Goal: Transaction & Acquisition: Purchase product/service

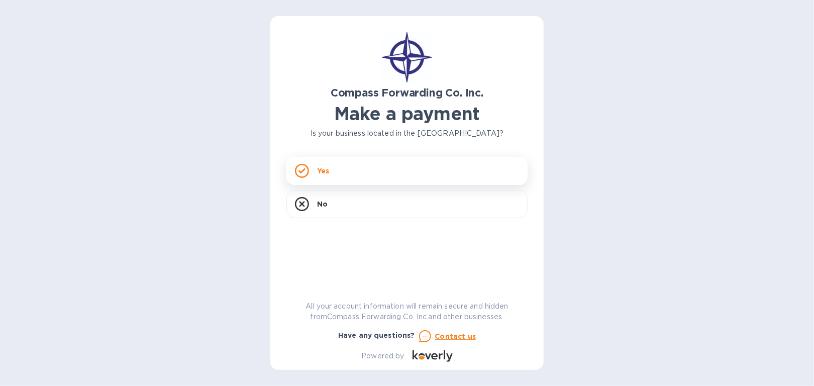
click at [353, 176] on div "Yes" at bounding box center [407, 171] width 241 height 28
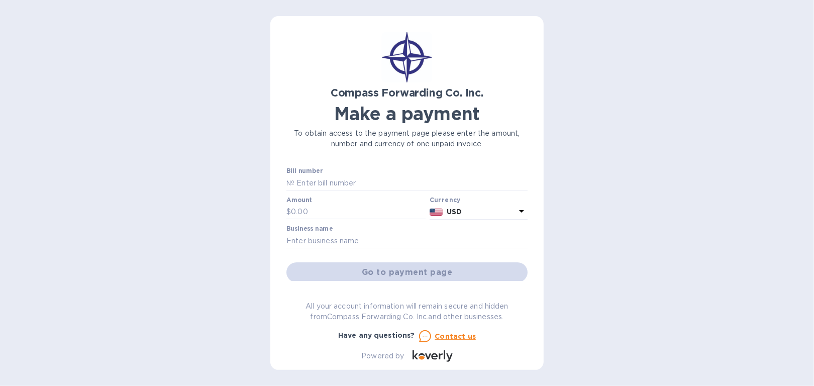
click at [315, 202] on div "Amount $" at bounding box center [356, 208] width 139 height 23
click at [308, 216] on input "text" at bounding box center [358, 212] width 135 height 15
type input "2,131.20"
type input "t"
type input "[PERSON_NAME] boxing acadamy assoc"
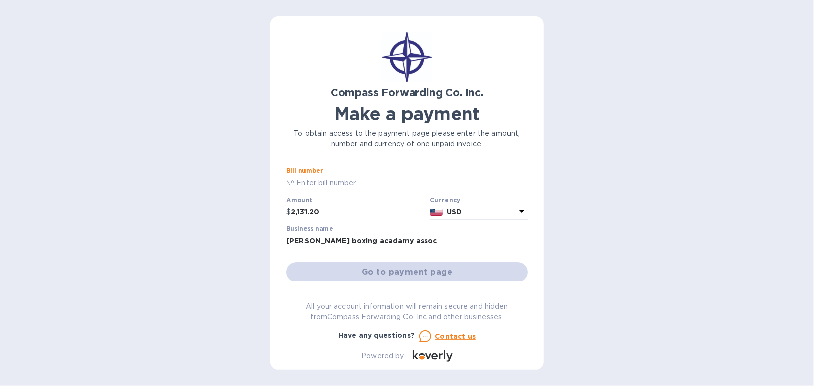
click at [347, 187] on input "text" at bounding box center [411, 182] width 233 height 15
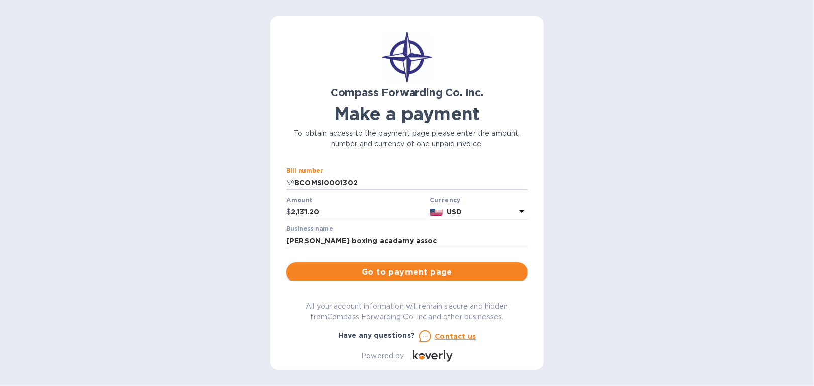
type input "BCOMSI0001302"
click at [441, 271] on span "Go to payment page" at bounding box center [407, 272] width 225 height 12
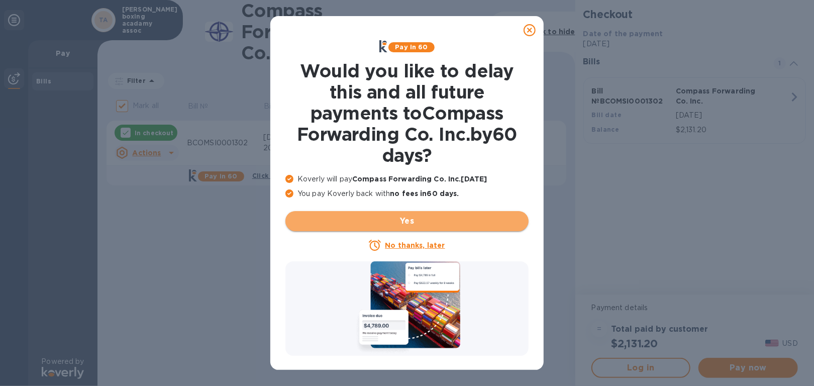
click at [431, 223] on span "Yes" at bounding box center [407, 221] width 227 height 12
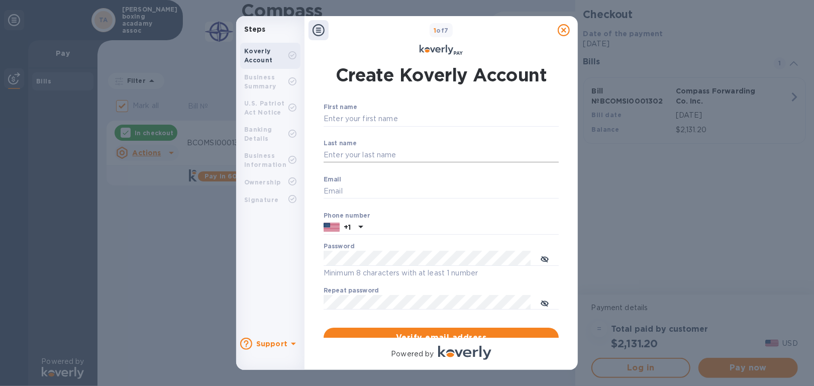
type input "[EMAIL_ADDRESS][DOMAIN_NAME]"
click at [390, 156] on input "Last name" at bounding box center [441, 155] width 235 height 15
click at [386, 121] on input "First name" at bounding box center [441, 119] width 235 height 15
click at [336, 153] on input "Last name" at bounding box center [441, 155] width 235 height 15
type input "Brown"
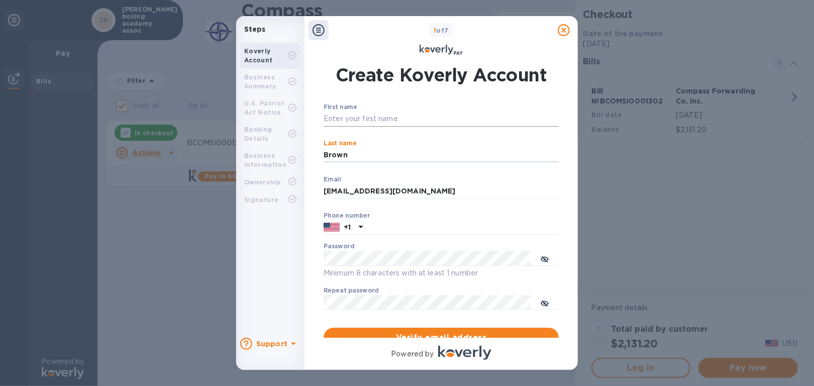
click at [338, 117] on input "First name" at bounding box center [441, 119] width 235 height 15
type input "j"
type input "[PERSON_NAME]"
click at [373, 229] on input "text" at bounding box center [463, 227] width 192 height 15
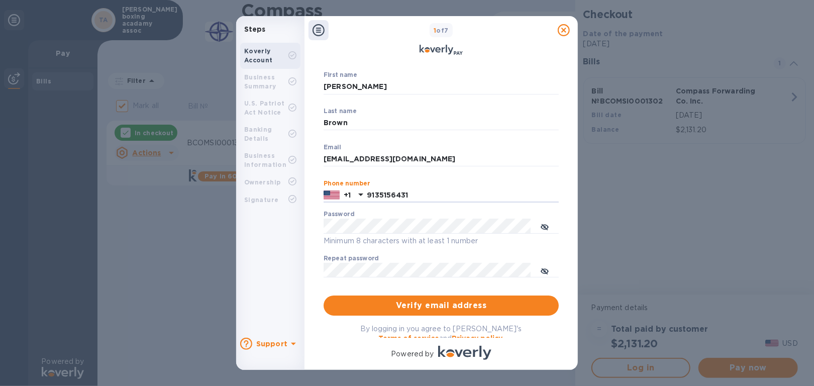
scroll to position [50, 0]
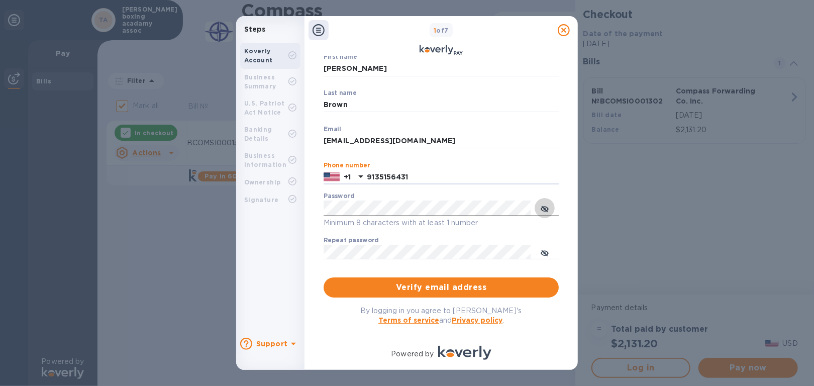
click at [546, 207] on icon "toggle password visibility" at bounding box center [545, 209] width 8 height 5
type input "9135156431"
click at [314, 225] on div "Create Koverly Account First name [PERSON_NAME] ​ Last name [PERSON_NAME] ​ Ema…" at bounding box center [441, 197] width 257 height 282
click at [528, 170] on input "9135156431" at bounding box center [463, 177] width 192 height 15
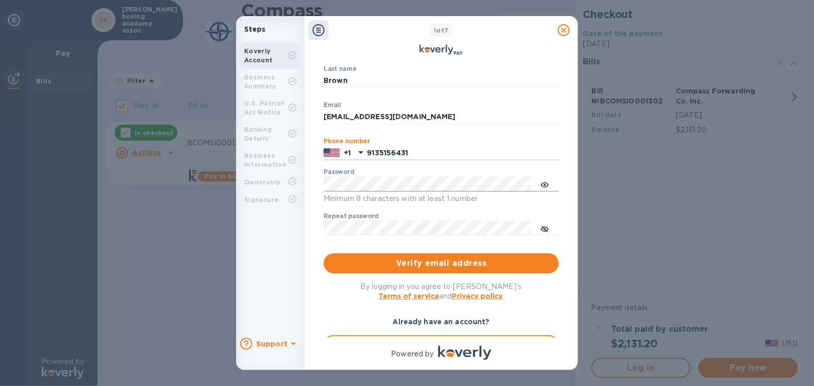
scroll to position [101, 0]
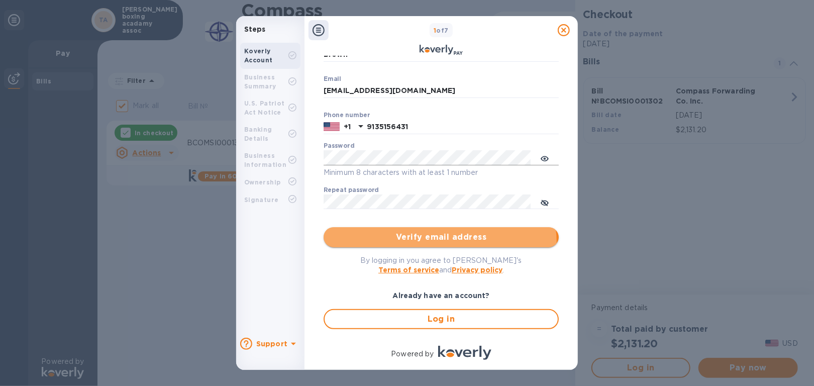
click at [434, 244] on button "Verify email address" at bounding box center [441, 237] width 235 height 20
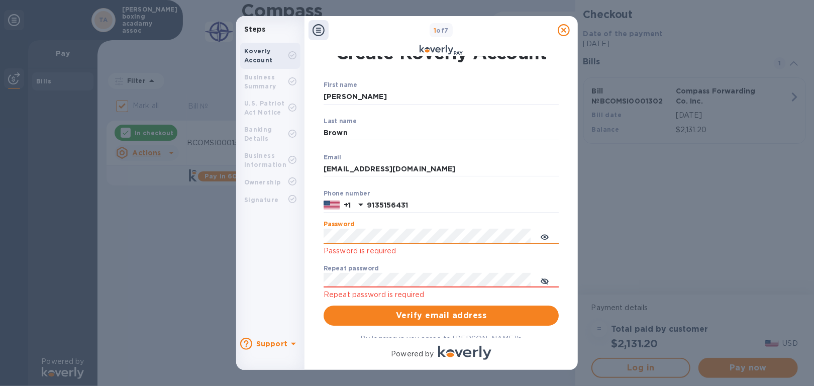
scroll to position [0, 0]
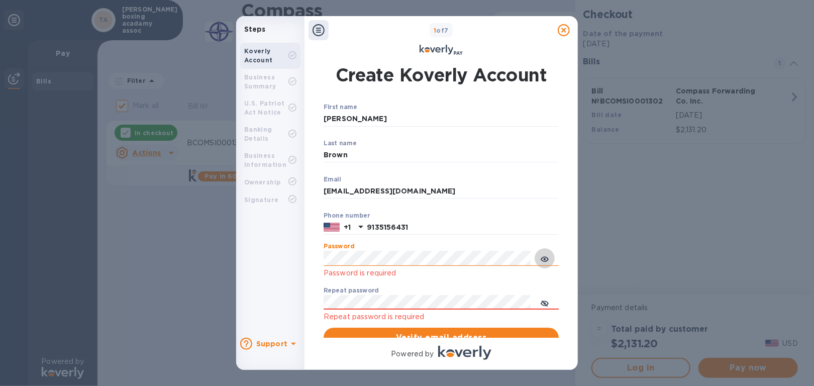
click at [540, 256] on button "toggle password visibility" at bounding box center [545, 258] width 20 height 20
click at [543, 258] on icon "toggle password visibility" at bounding box center [545, 259] width 8 height 8
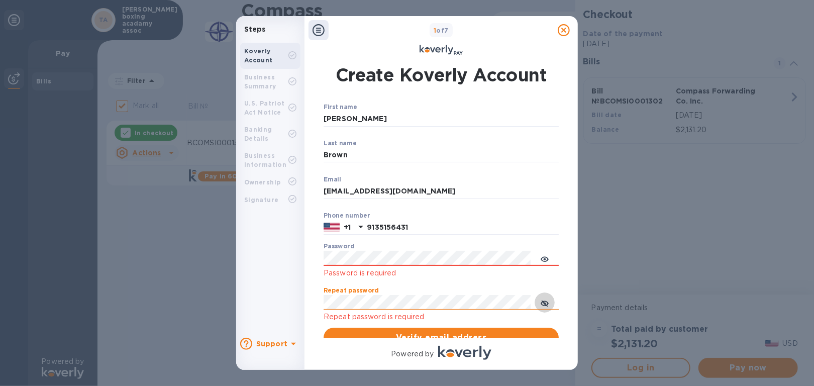
click at [547, 302] on icon "toggle password visibility" at bounding box center [545, 303] width 8 height 5
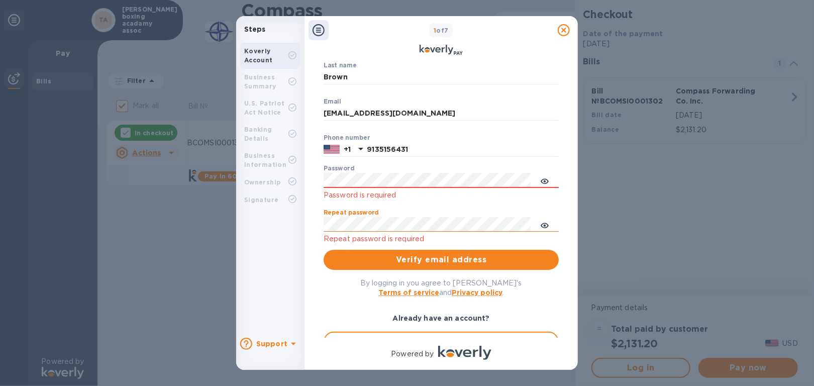
scroll to position [101, 0]
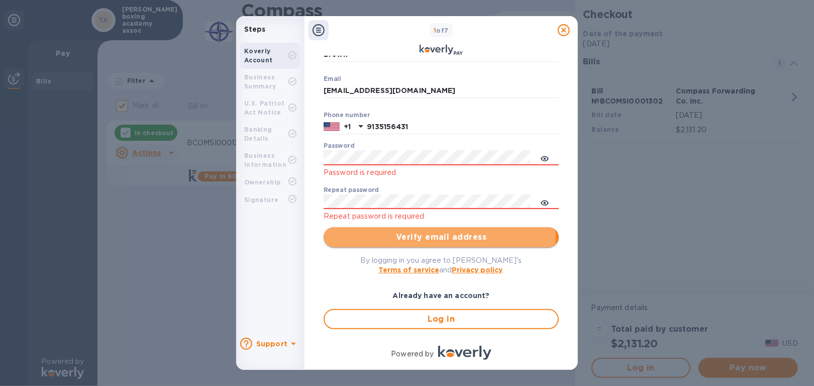
click at [424, 240] on span "Verify email address" at bounding box center [441, 237] width 219 height 12
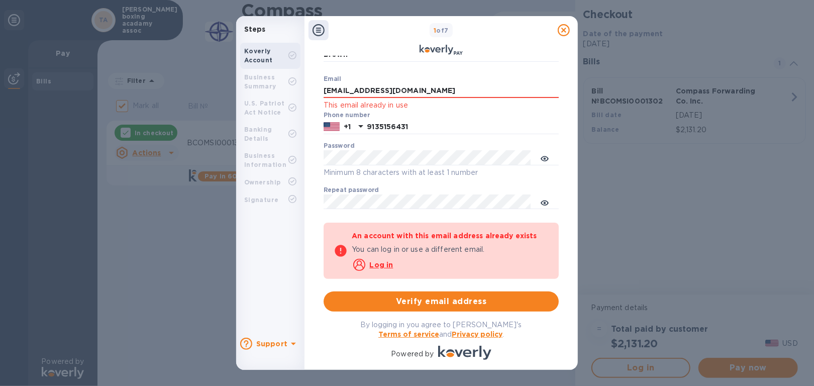
click at [434, 213] on p "​" at bounding box center [441, 217] width 235 height 12
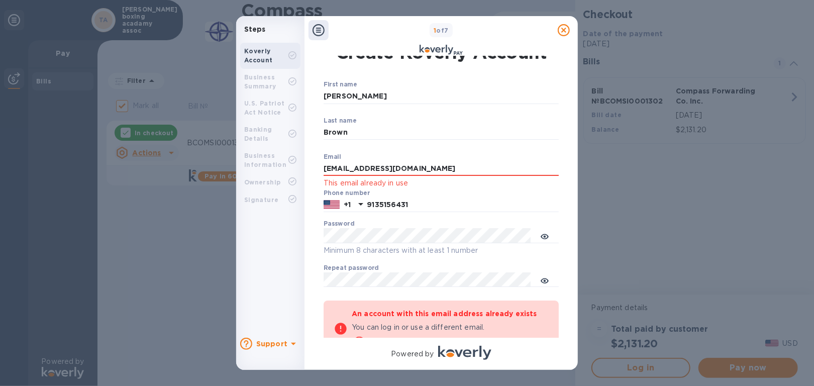
scroll to position [0, 0]
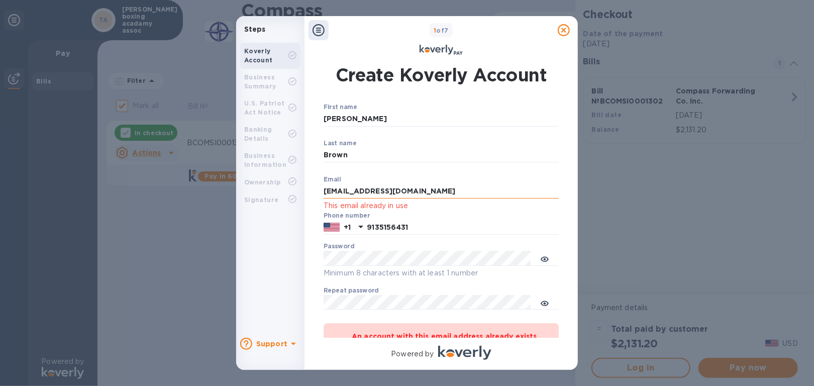
click at [433, 193] on input "[EMAIL_ADDRESS][DOMAIN_NAME]" at bounding box center [441, 191] width 235 height 15
drag, startPoint x: 450, startPoint y: 189, endPoint x: 265, endPoint y: 195, distance: 185.1
click at [265, 195] on div "Steps Koverly Account Business Summary U.S. Patriot Act Notice Banking Details …" at bounding box center [407, 193] width 342 height 354
type input "[EMAIL_ADDRESS][DOMAIN_NAME]"
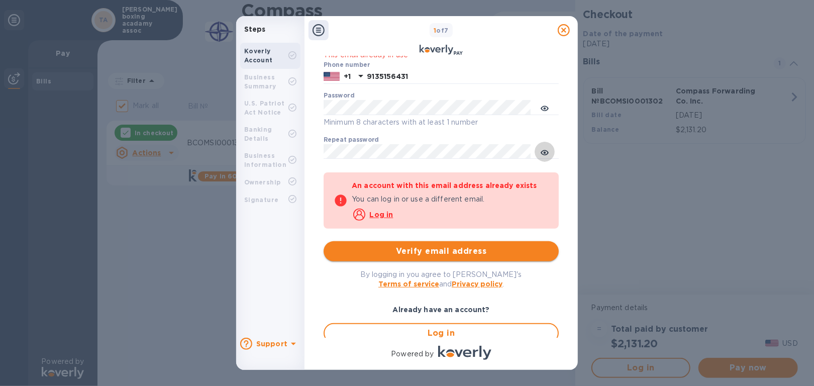
click at [444, 244] on button "Verify email address" at bounding box center [441, 251] width 235 height 20
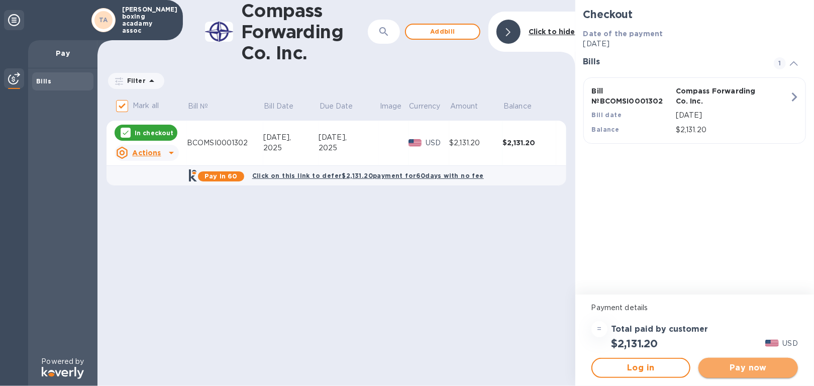
click at [766, 370] on span "Pay now" at bounding box center [748, 368] width 83 height 12
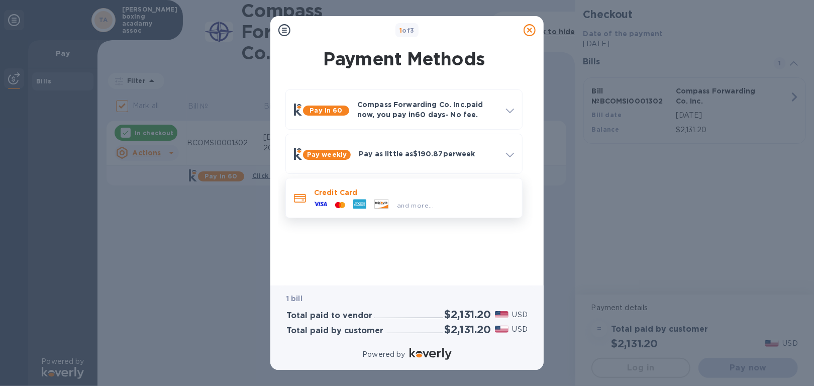
click at [320, 205] on icon at bounding box center [320, 204] width 13 height 4
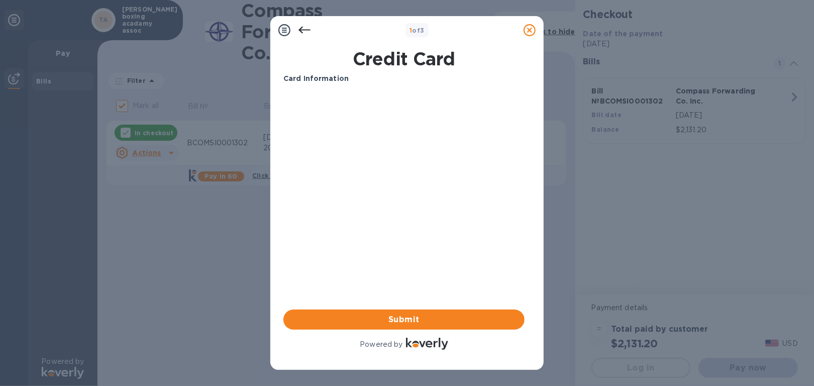
click at [329, 81] on b "Card Information" at bounding box center [316, 78] width 65 height 8
click at [342, 74] on b "Card Information" at bounding box center [316, 78] width 65 height 8
click at [473, 73] on p "Card Information" at bounding box center [404, 78] width 241 height 11
click at [308, 31] on icon at bounding box center [305, 30] width 12 height 12
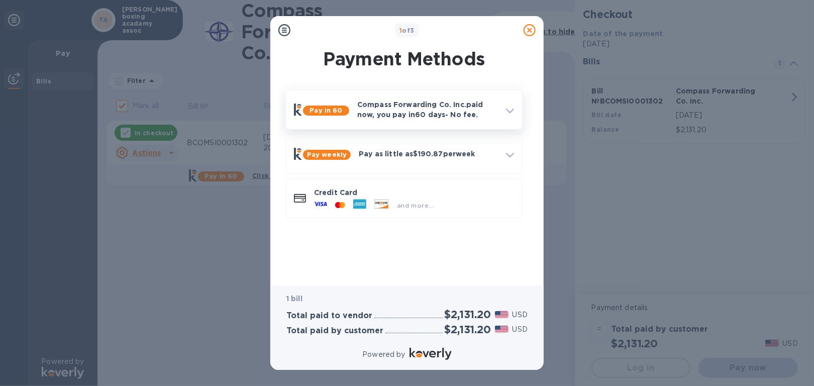
click at [437, 109] on p "Compass Forwarding Co. Inc. paid now, you pay [DATE] - No fee." at bounding box center [427, 110] width 141 height 20
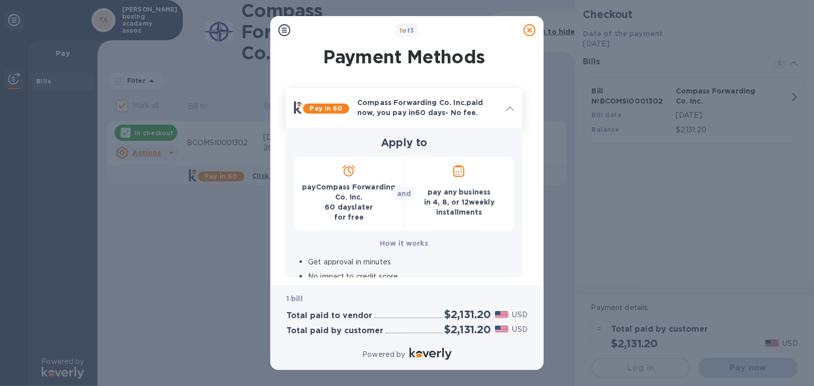
scroll to position [50, 0]
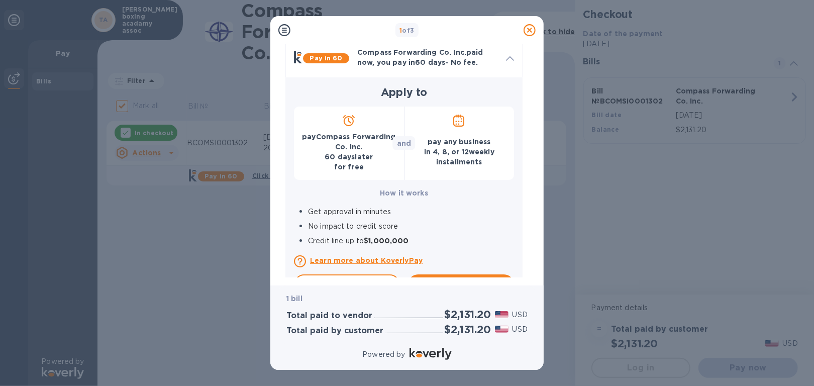
click at [351, 163] on p "pay Compass Forwarding Co. Inc. [DATE] for free" at bounding box center [349, 152] width 94 height 40
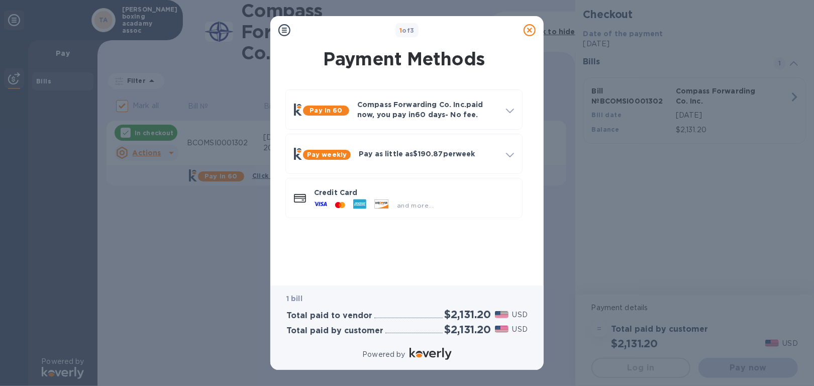
scroll to position [0, 0]
click at [329, 110] on b "Pay in 60" at bounding box center [326, 111] width 33 height 8
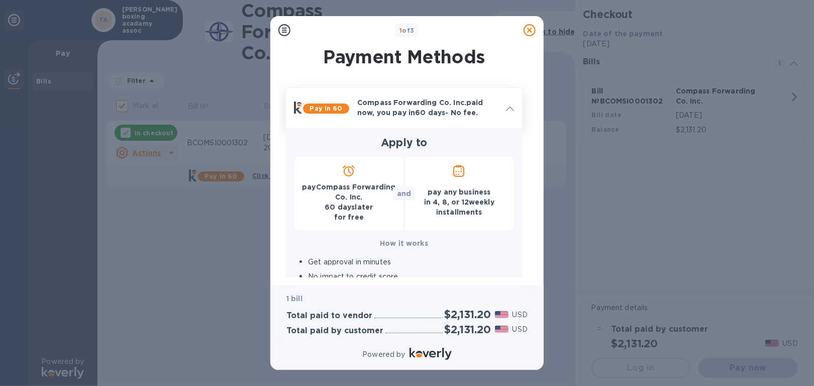
click at [510, 107] on icon at bounding box center [510, 109] width 8 height 5
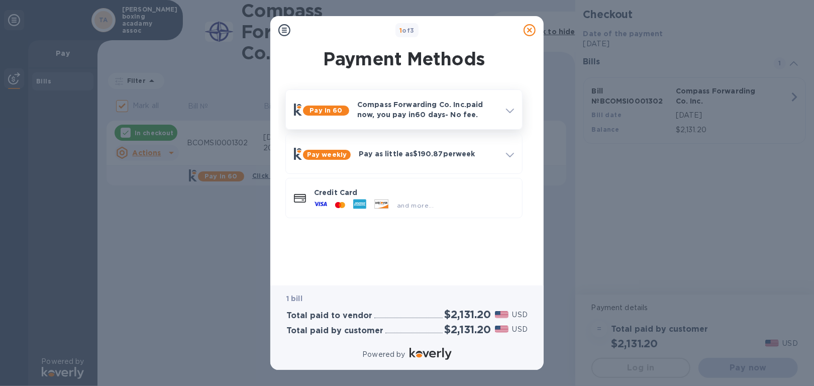
click at [316, 108] on b "Pay in 60" at bounding box center [326, 111] width 33 height 8
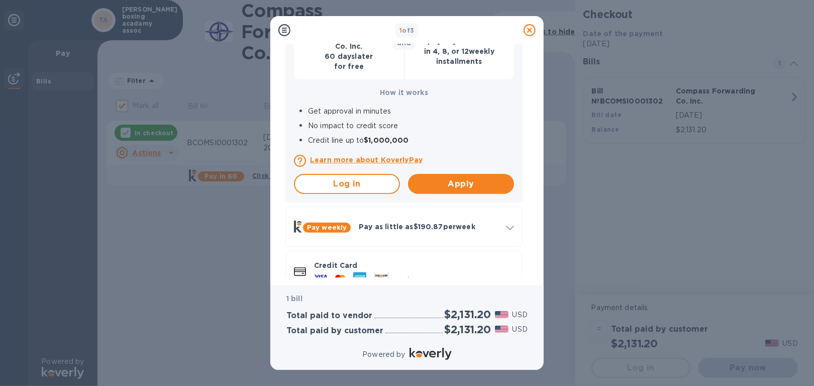
scroll to position [172, 0]
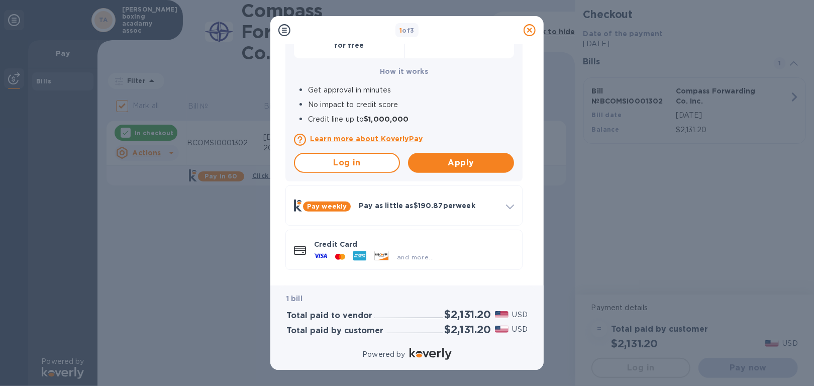
click at [322, 255] on icon at bounding box center [320, 256] width 13 height 4
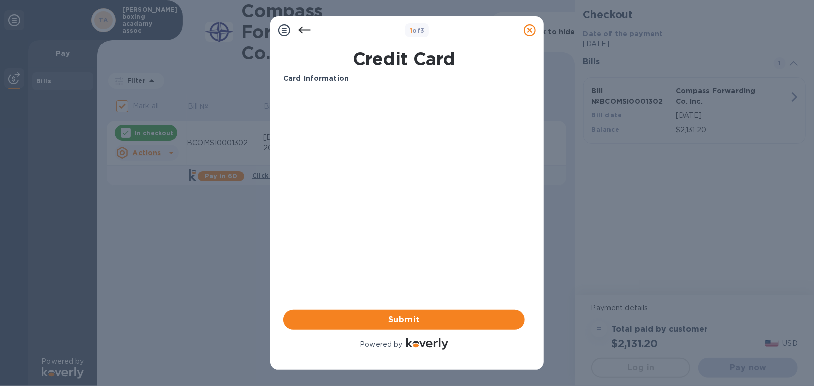
click at [326, 84] on div "Card Information" at bounding box center [404, 78] width 249 height 19
click at [330, 82] on p "Card Information" at bounding box center [404, 78] width 241 height 11
click at [334, 82] on p "Card Information" at bounding box center [404, 78] width 241 height 11
click at [335, 81] on b "Card Information" at bounding box center [316, 78] width 65 height 8
drag, startPoint x: 335, startPoint y: 81, endPoint x: 300, endPoint y: 30, distance: 62.3
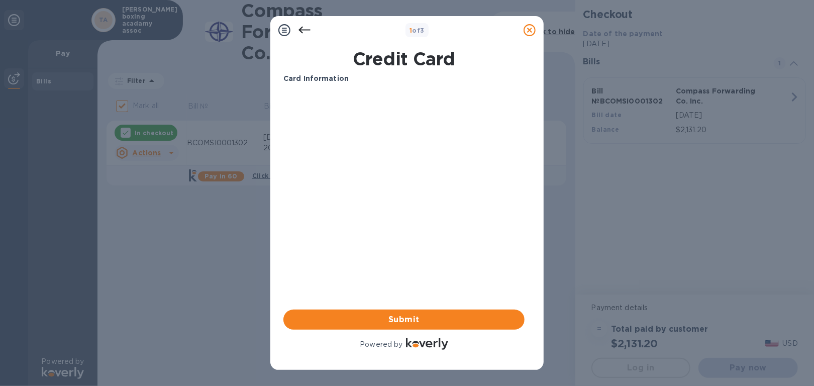
click at [300, 30] on icon at bounding box center [305, 30] width 12 height 7
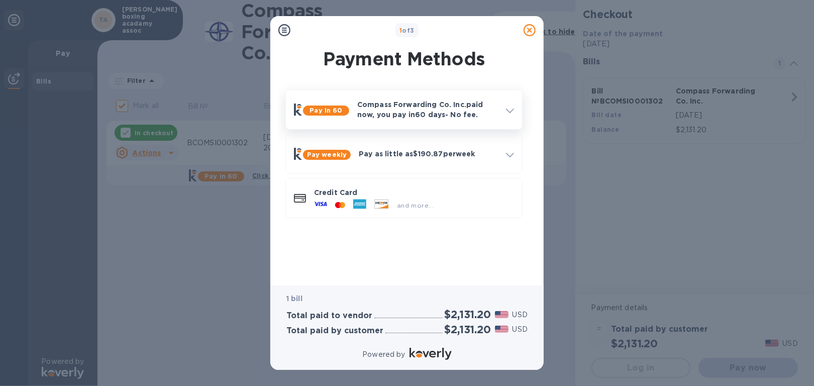
click at [471, 117] on p "Compass Forwarding Co. Inc. paid now, you pay [DATE] - No fee." at bounding box center [427, 110] width 141 height 20
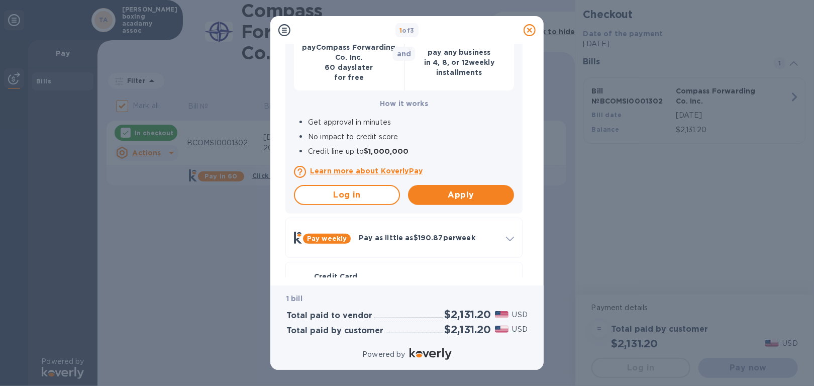
scroll to position [151, 0]
